Goal: Task Accomplishment & Management: Complete application form

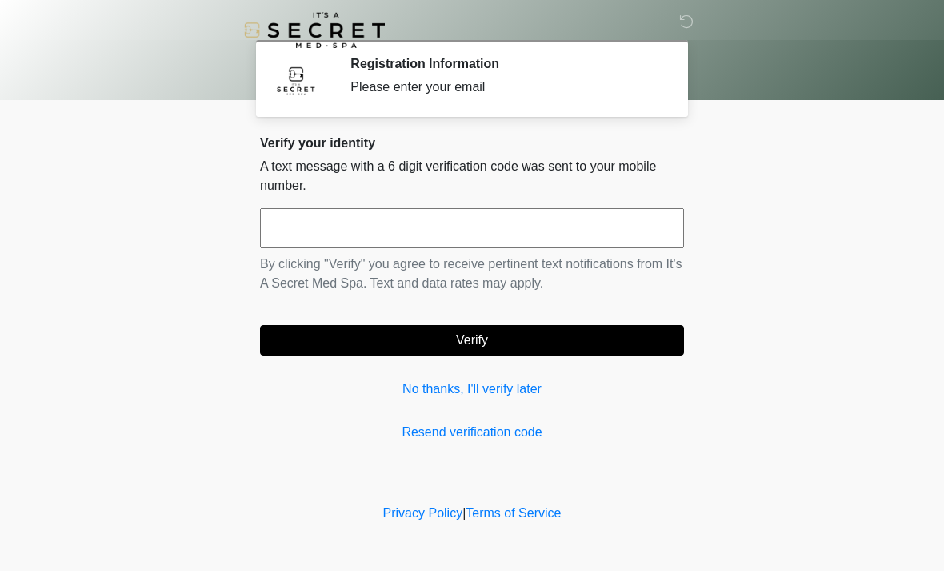
click at [452, 233] on input "text" at bounding box center [472, 228] width 424 height 40
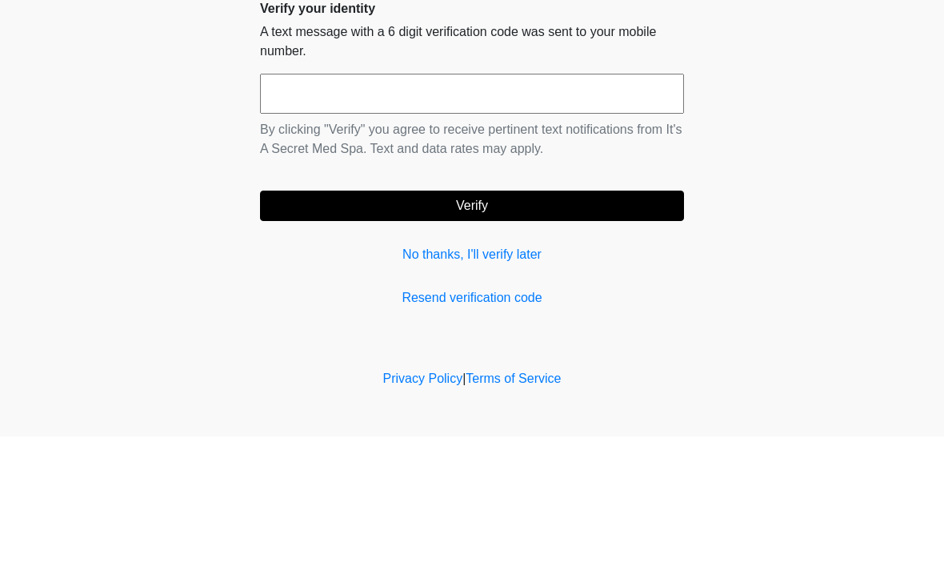
click at [773, 126] on body "‎ ‎ Registration Information Please enter your email Please connect to Wi-Fi no…" at bounding box center [472, 285] width 944 height 571
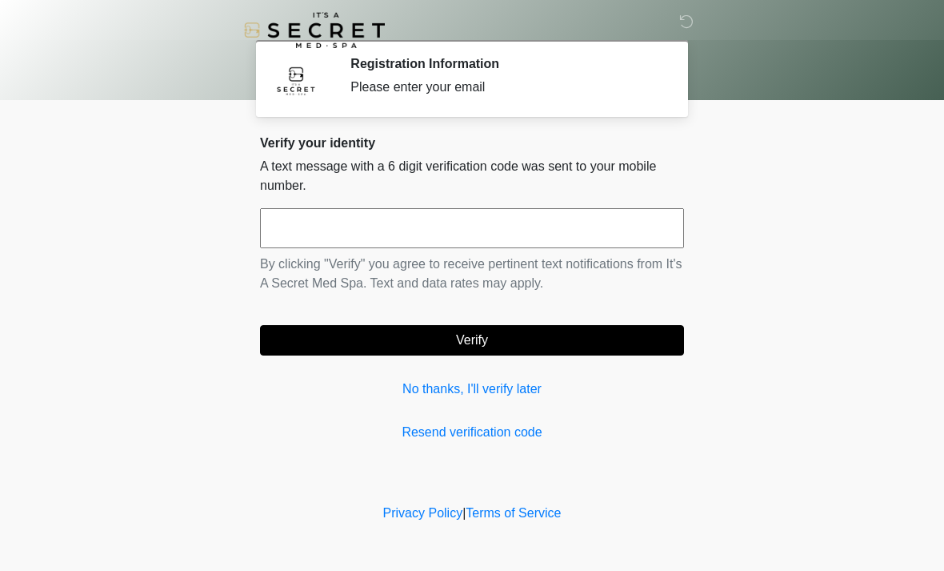
click at [506, 229] on input "text" at bounding box center [472, 228] width 424 height 40
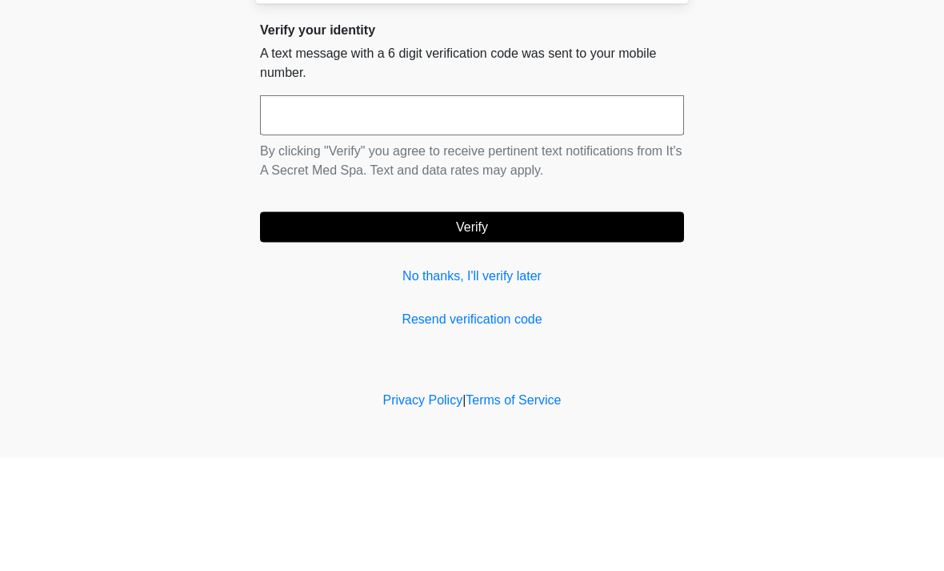
click at [788, 162] on body "‎ ‎ Registration Information Please enter your email Please connect to Wi-Fi no…" at bounding box center [472, 285] width 944 height 571
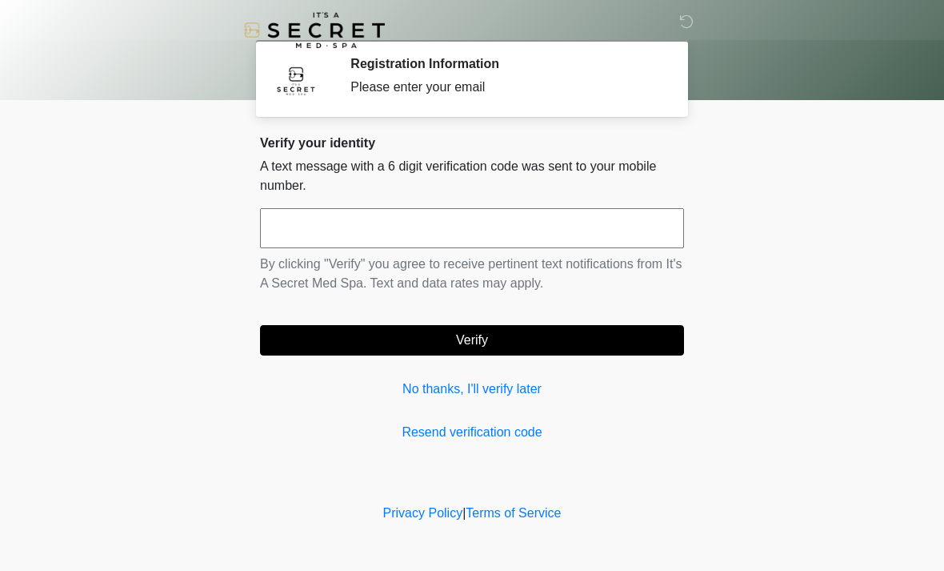
click at [515, 435] on link "Resend verification code" at bounding box center [472, 432] width 424 height 19
click at [367, 58] on div at bounding box center [460, 30] width 480 height 60
click at [455, 217] on input "text" at bounding box center [472, 228] width 424 height 40
click at [429, 75] on div "Registration Information Please enter your email" at bounding box center [506, 78] width 310 height 45
click at [291, 91] on img at bounding box center [296, 80] width 48 height 48
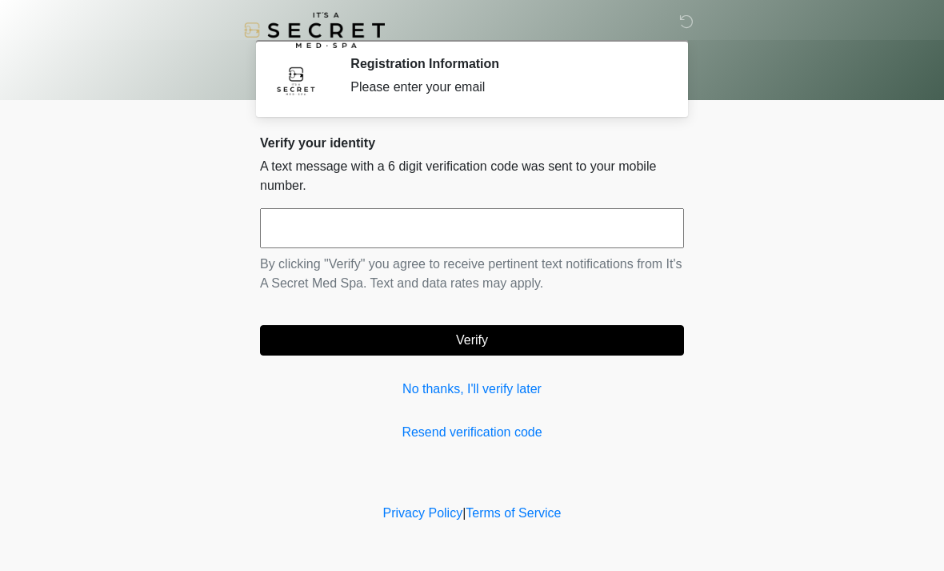
click at [485, 237] on input "text" at bounding box center [472, 228] width 424 height 40
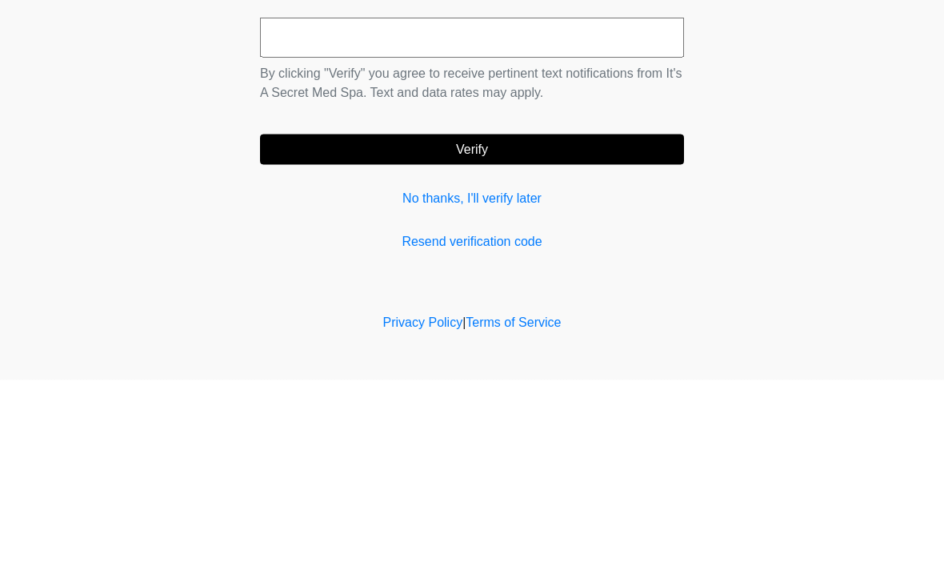
click at [495, 218] on div "Verify your identity A text message with a 6 digit verification code was sent t…" at bounding box center [472, 288] width 424 height 307
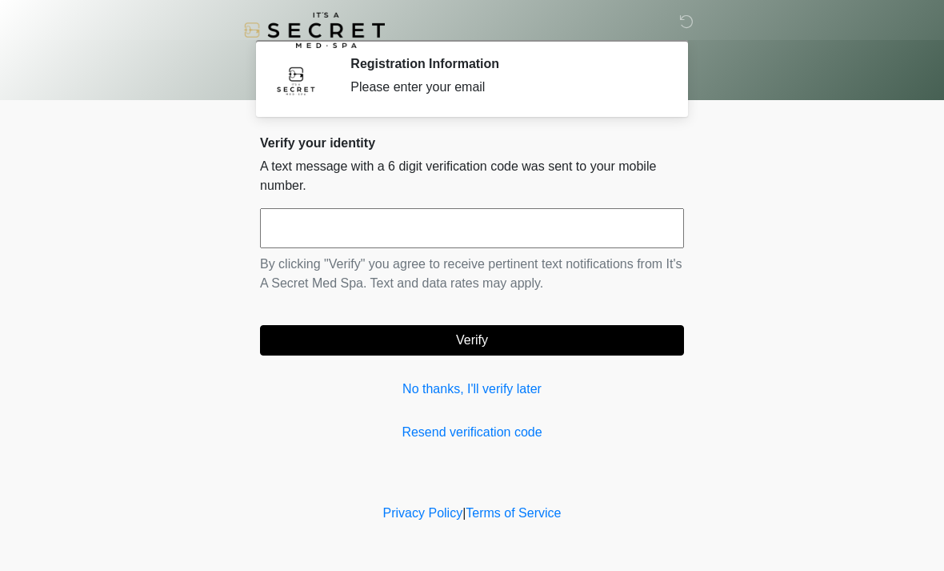
click at [511, 395] on link "No thanks, I'll verify later" at bounding box center [472, 388] width 424 height 19
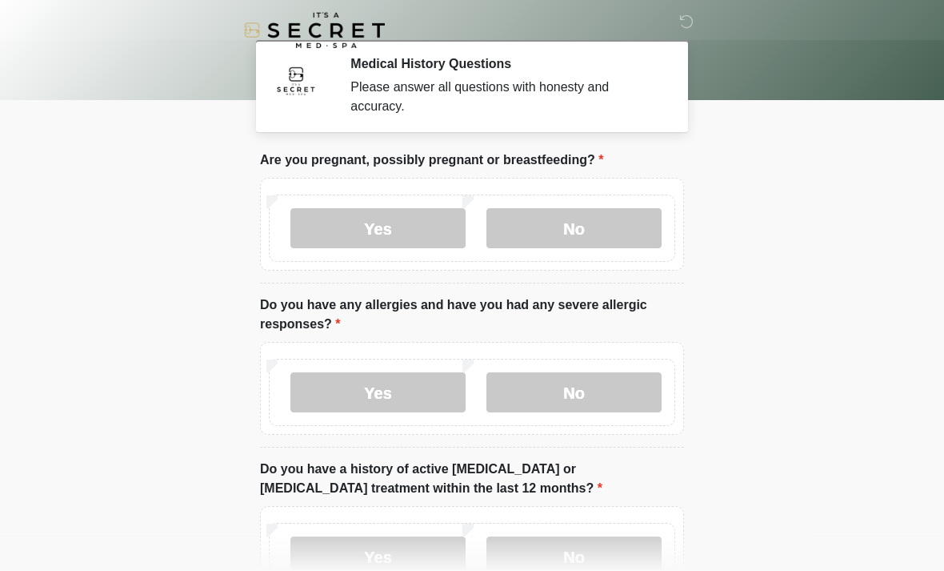
click at [578, 215] on label "No" at bounding box center [574, 228] width 175 height 40
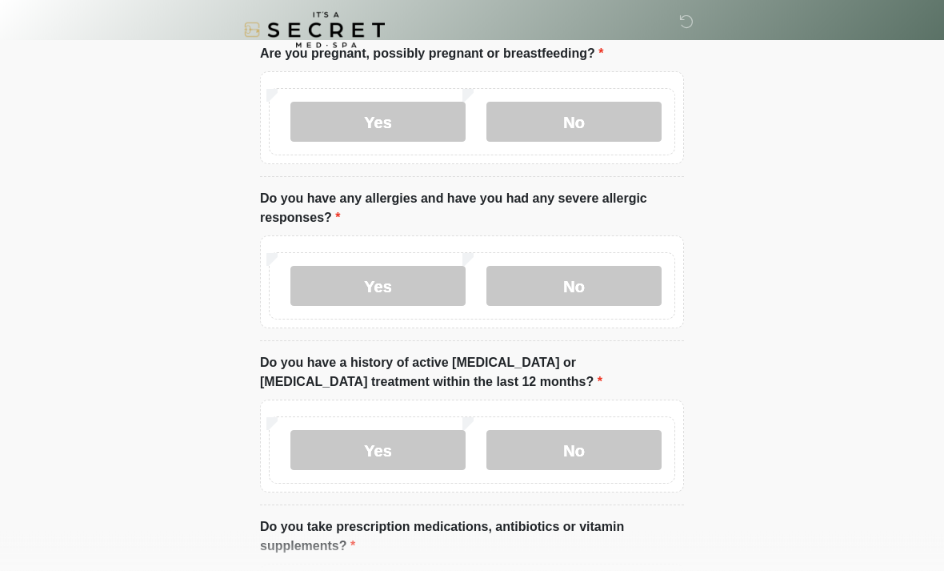
scroll to position [102, 0]
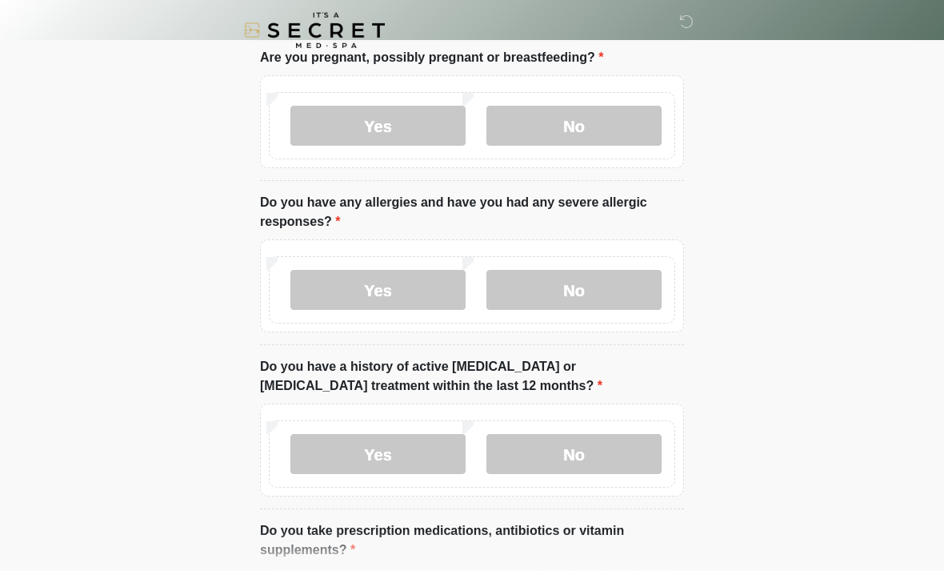
click at [619, 283] on label "No" at bounding box center [574, 290] width 175 height 40
click at [590, 439] on label "No" at bounding box center [574, 454] width 175 height 40
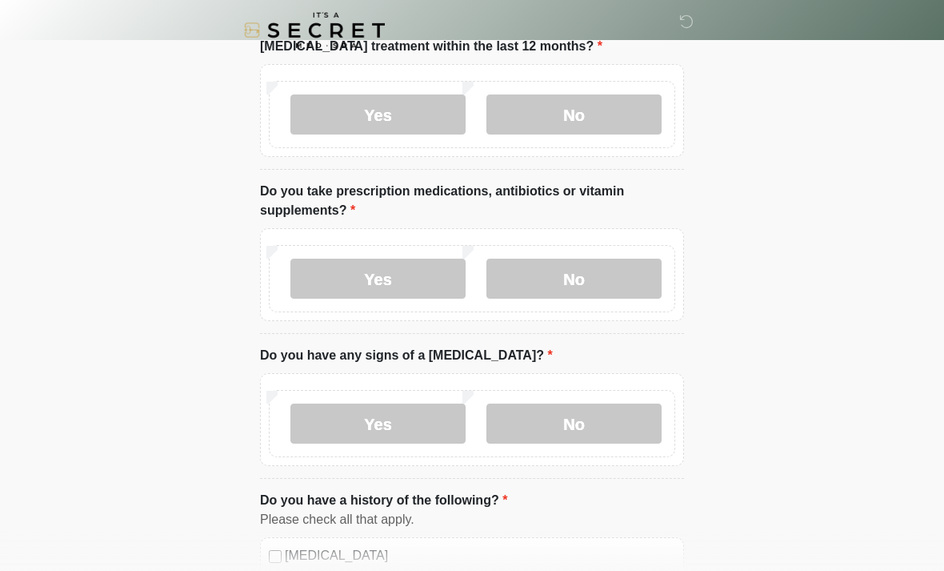
scroll to position [444, 0]
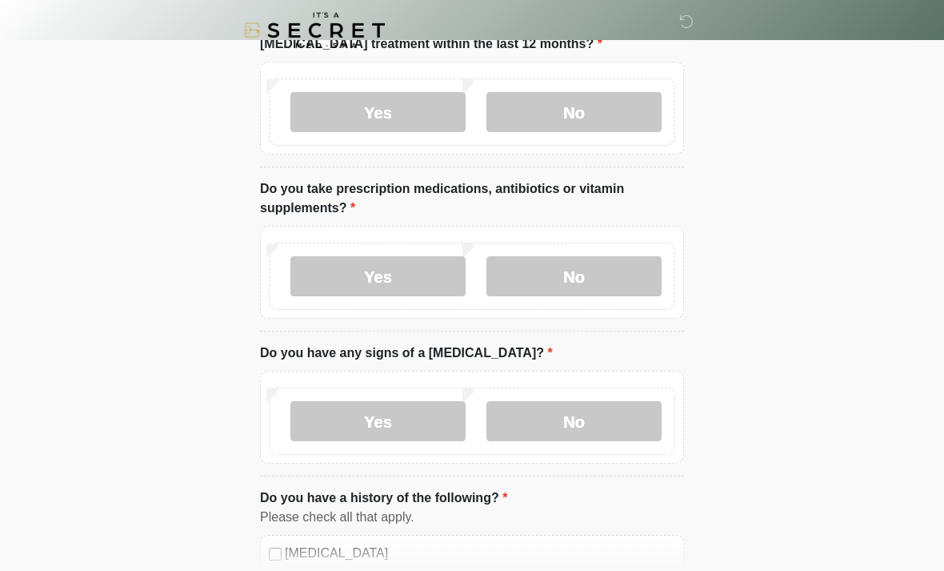
click at [623, 267] on label "No" at bounding box center [574, 276] width 175 height 40
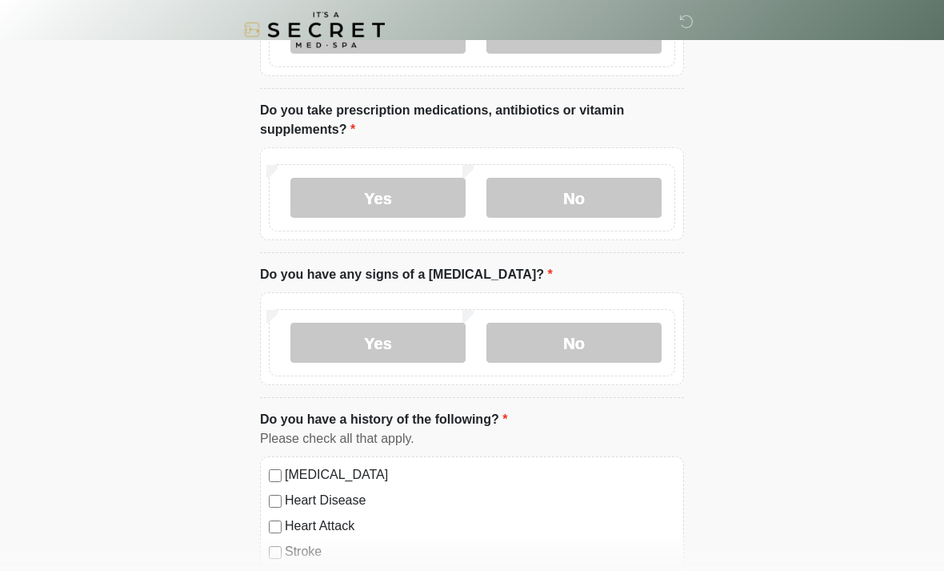
scroll to position [522, 0]
click at [604, 344] on label "No" at bounding box center [574, 343] width 175 height 40
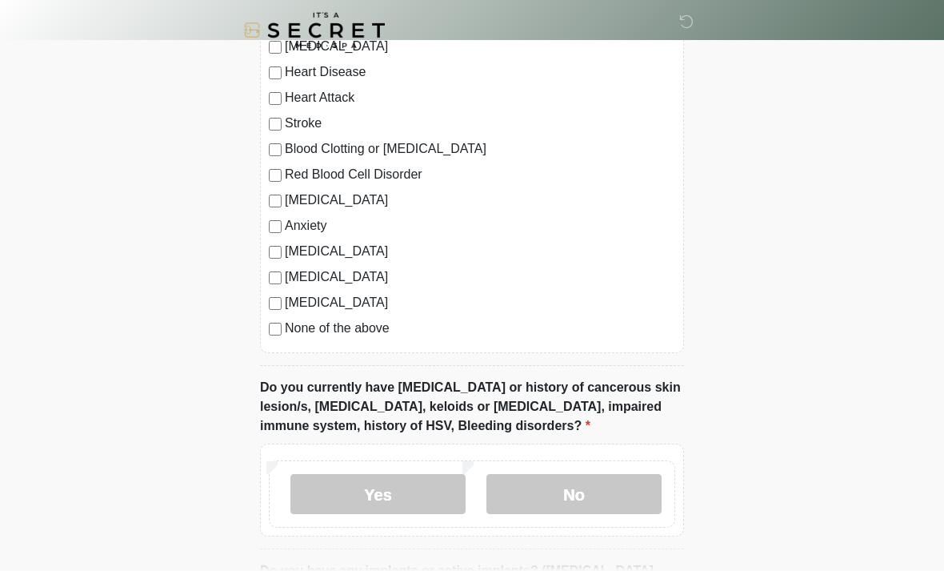
scroll to position [958, 0]
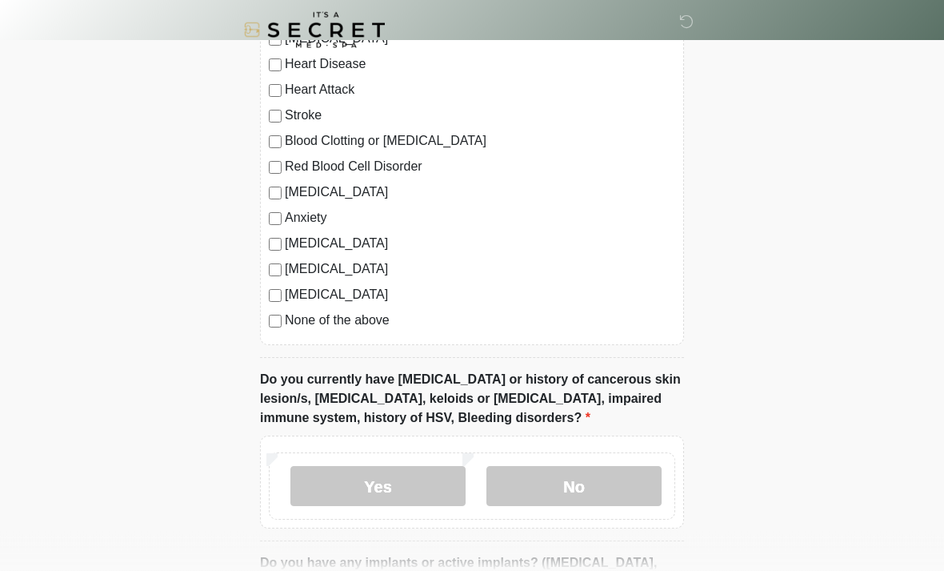
click at [604, 495] on label "No" at bounding box center [574, 487] width 175 height 40
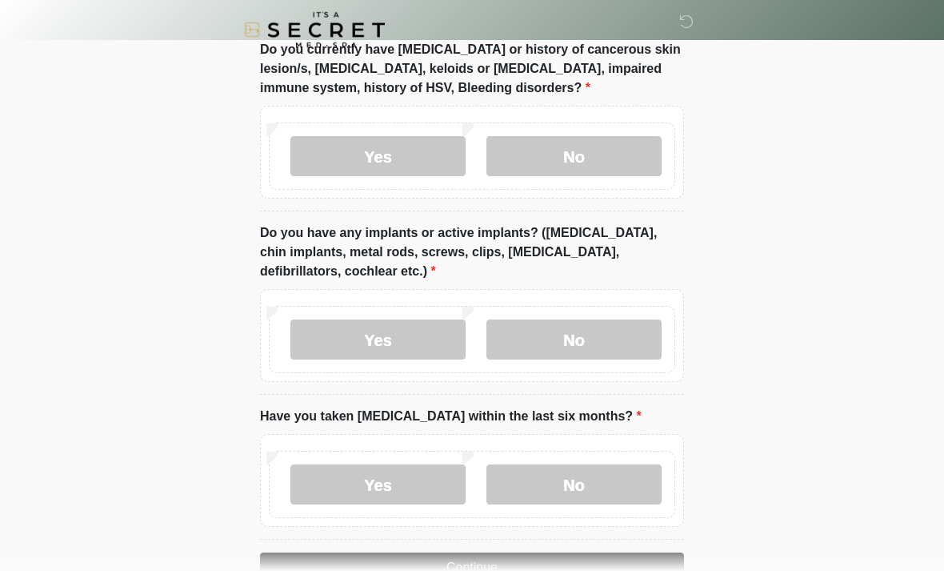
scroll to position [1289, 0]
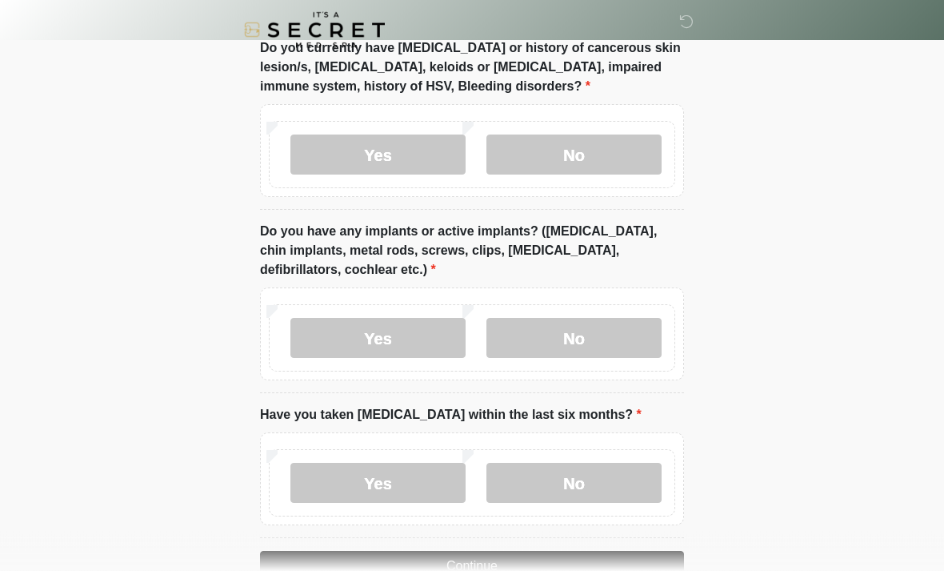
click at [415, 328] on label "Yes" at bounding box center [378, 339] width 175 height 40
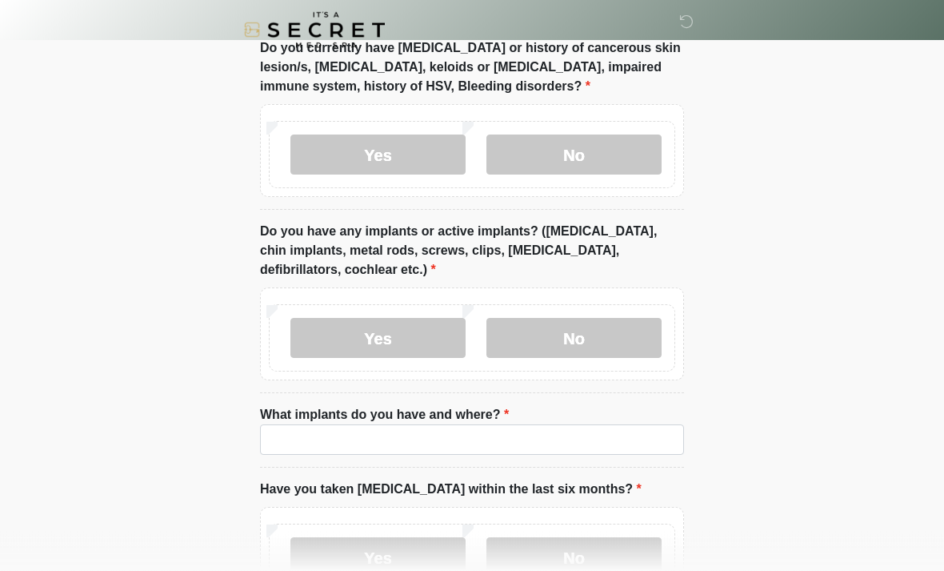
scroll to position [1290, 0]
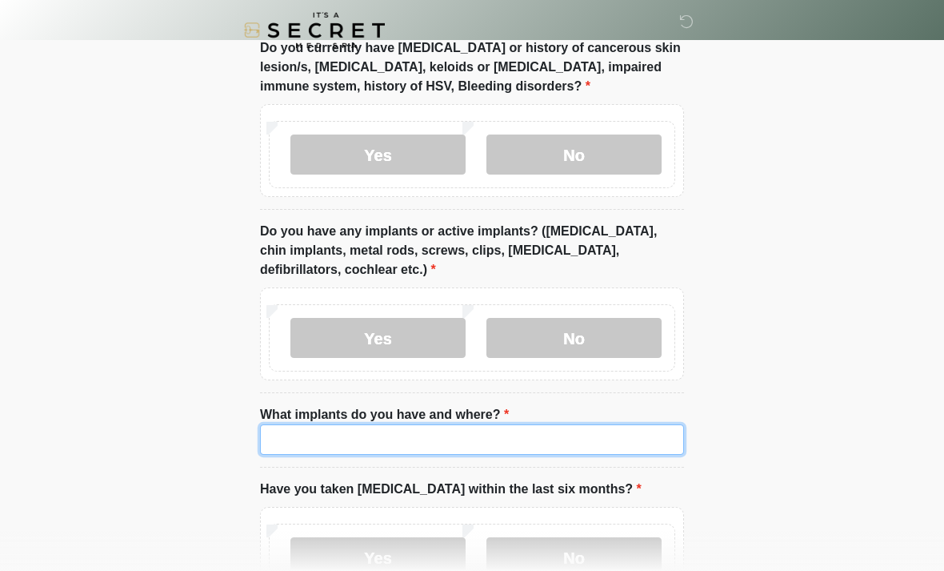
click at [476, 433] on input "What implants do you have and where?" at bounding box center [472, 439] width 424 height 30
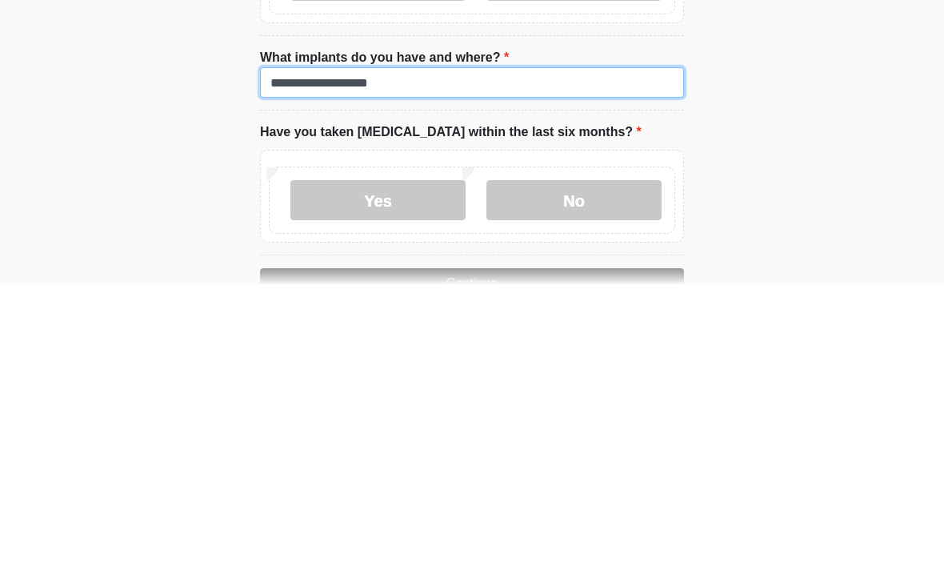
scroll to position [1361, 0]
type input "**********"
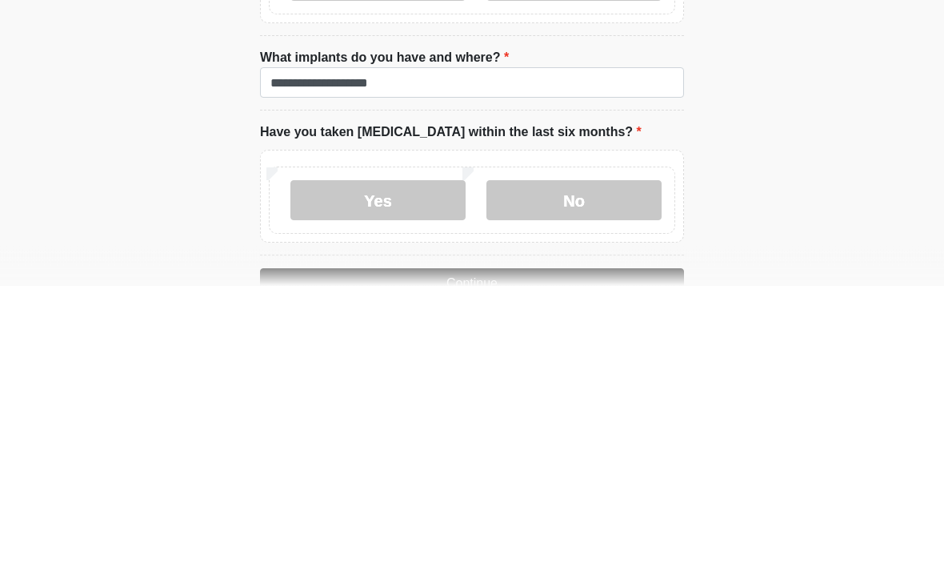
click at [597, 466] on label "No" at bounding box center [574, 486] width 175 height 40
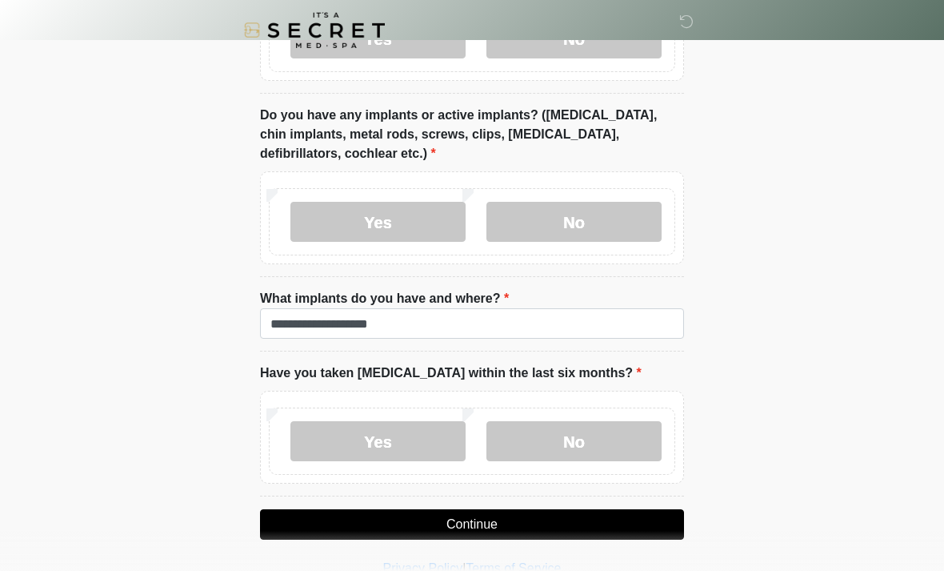
click at [531, 527] on button "Continue" at bounding box center [472, 524] width 424 height 30
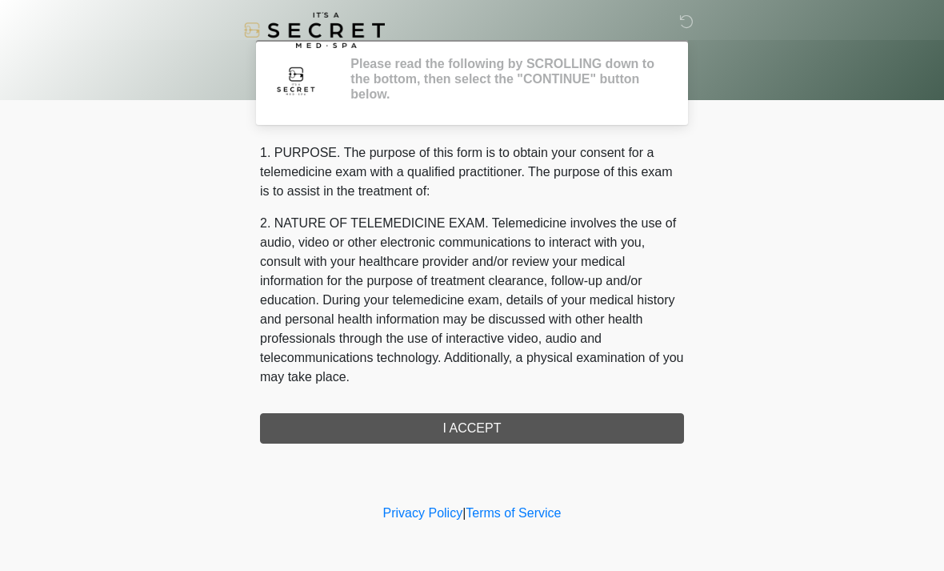
scroll to position [0, 0]
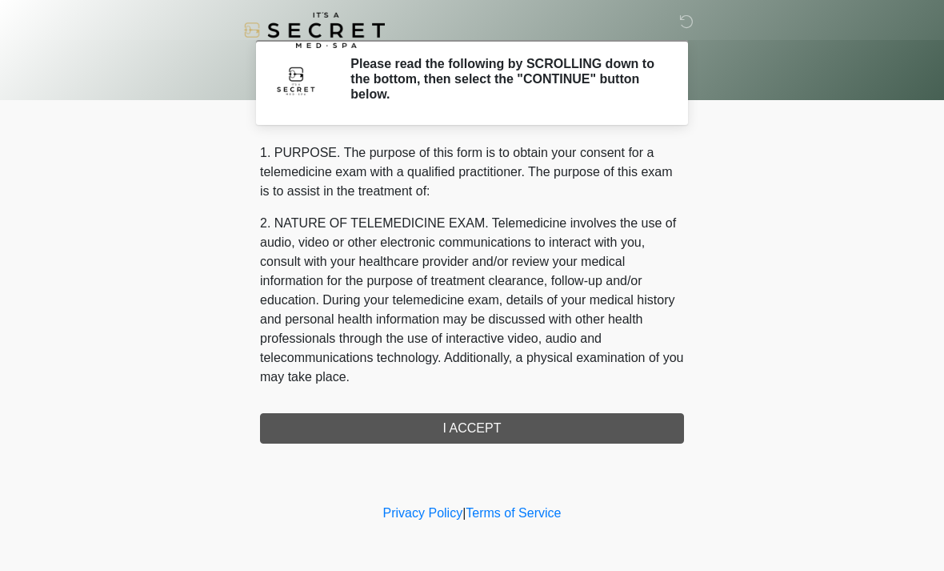
click at [533, 435] on div "1. PURPOSE. The purpose of this form is to obtain your consent for a telemedici…" at bounding box center [472, 293] width 424 height 300
click at [498, 417] on div "1. PURPOSE. The purpose of this form is to obtain your consent for a telemedici…" at bounding box center [472, 293] width 424 height 300
click at [521, 432] on div "1. PURPOSE. The purpose of this form is to obtain your consent for a telemedici…" at bounding box center [472, 293] width 424 height 300
click at [476, 427] on div "1. PURPOSE. The purpose of this form is to obtain your consent for a telemedici…" at bounding box center [472, 293] width 424 height 300
click at [495, 427] on div "1. PURPOSE. The purpose of this form is to obtain your consent for a telemedici…" at bounding box center [472, 293] width 424 height 300
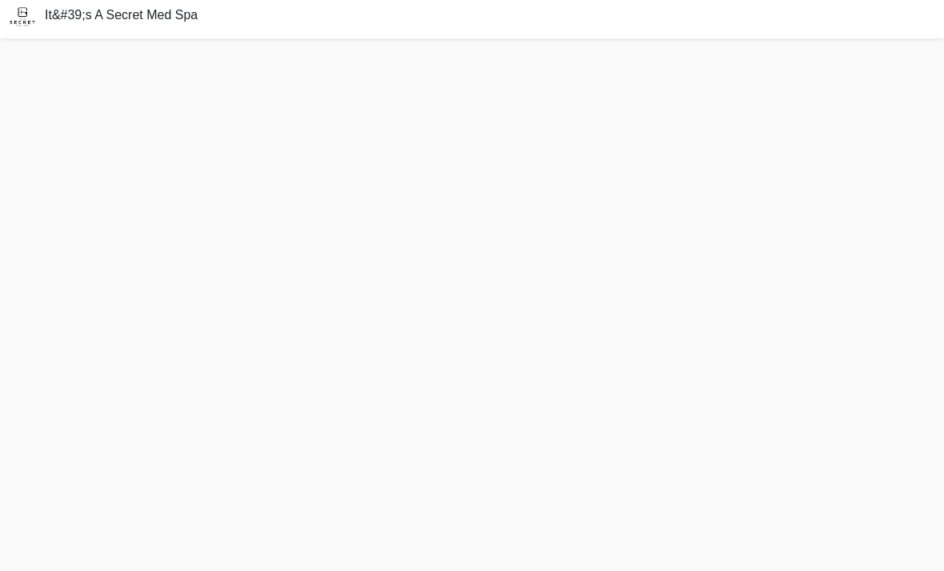
scroll to position [11, 0]
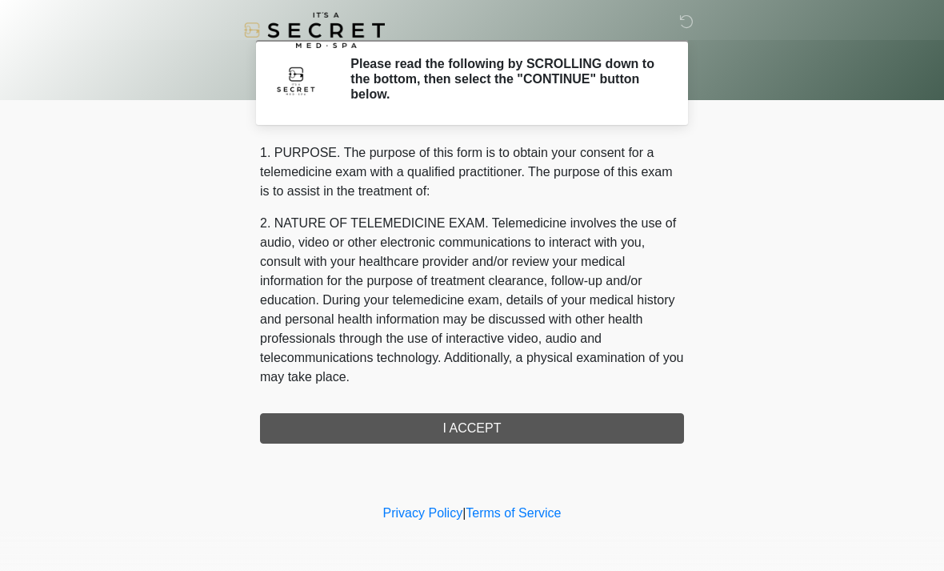
click at [523, 429] on div "1. PURPOSE. The purpose of this form is to obtain your consent for a telemedici…" at bounding box center [472, 293] width 424 height 300
click at [488, 427] on div "1. PURPOSE. The purpose of this form is to obtain your consent for a telemedici…" at bounding box center [472, 293] width 424 height 300
click at [487, 427] on div "1. PURPOSE. The purpose of this form is to obtain your consent for a telemedici…" at bounding box center [472, 293] width 424 height 300
click at [514, 435] on div "1. PURPOSE. The purpose of this form is to obtain your consent for a telemedici…" at bounding box center [472, 293] width 424 height 300
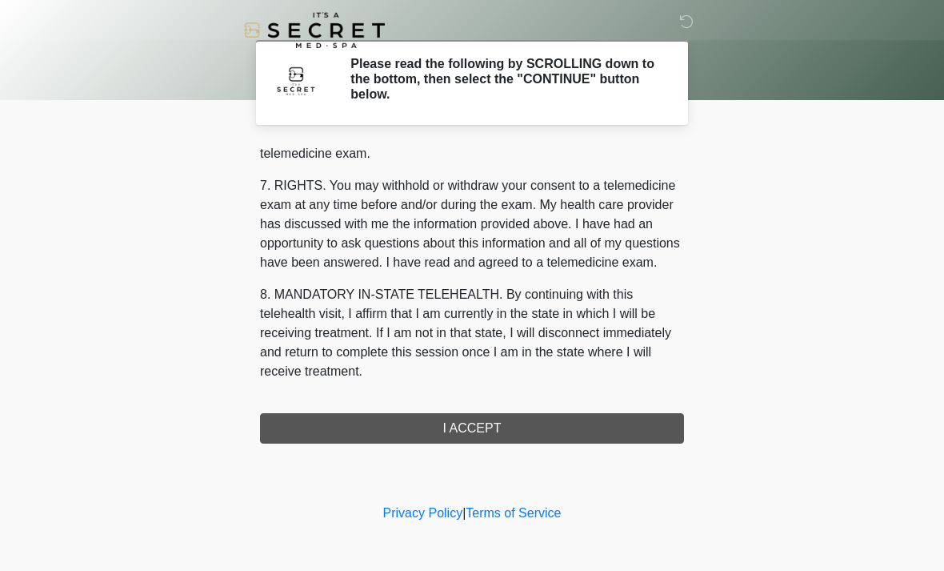
click at [534, 434] on div "1. PURPOSE. The purpose of this form is to obtain your consent for a telemedici…" at bounding box center [472, 293] width 424 height 300
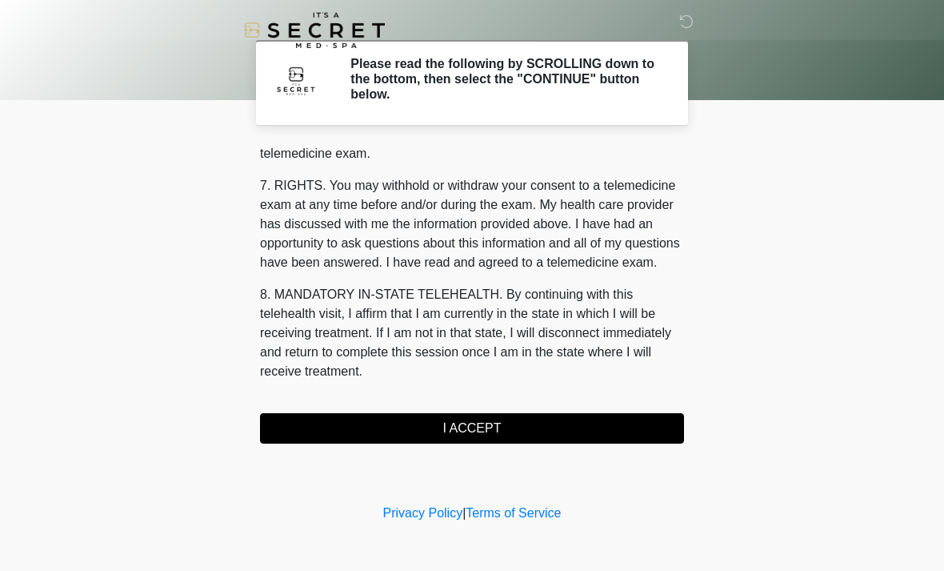
scroll to position [678, 0]
click at [489, 421] on button "I ACCEPT" at bounding box center [472, 428] width 424 height 30
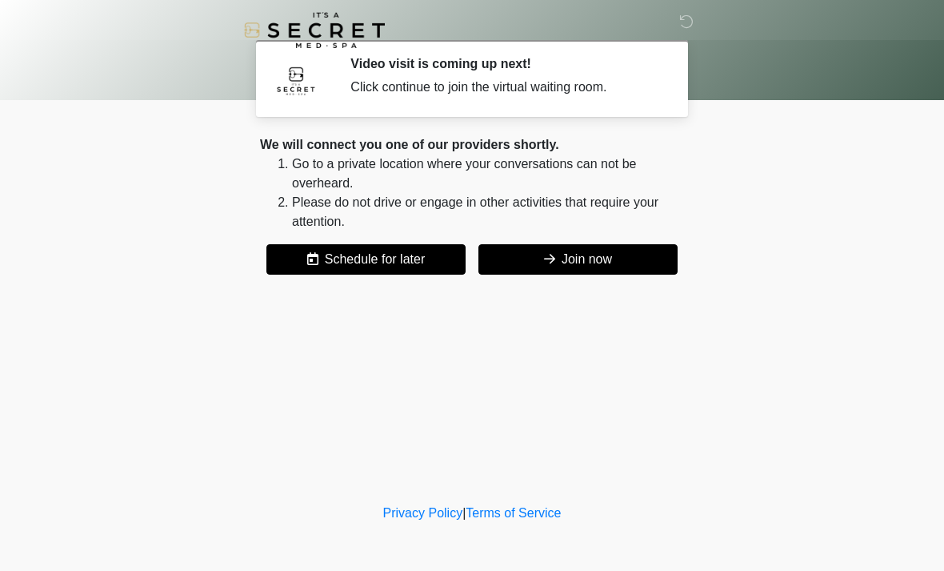
click at [631, 269] on button "Join now" at bounding box center [578, 259] width 199 height 30
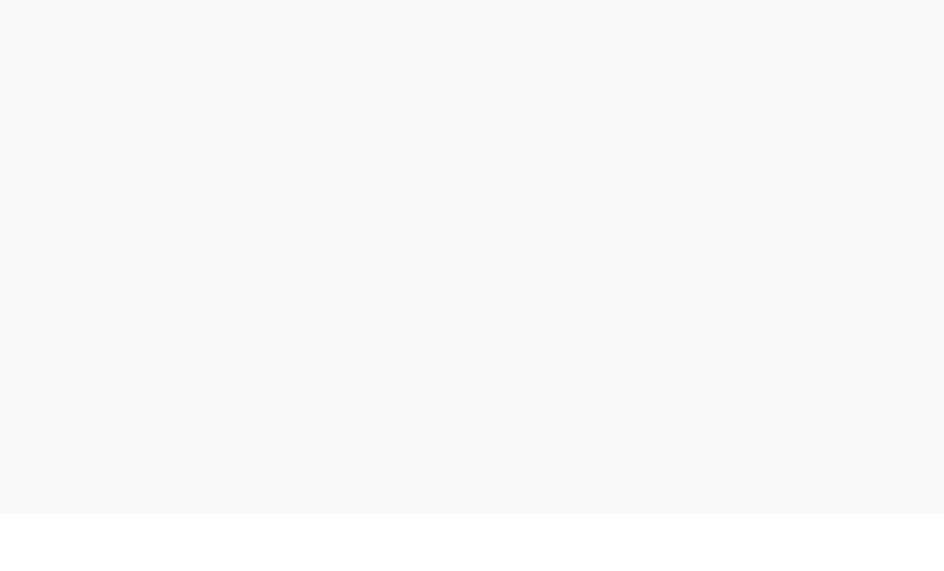
scroll to position [5, 0]
